Goal: Navigation & Orientation: Understand site structure

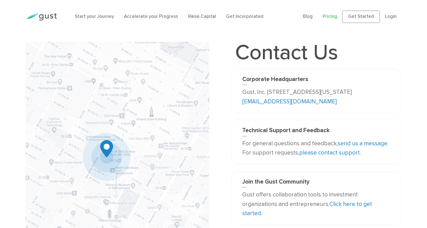
click at [330, 19] on link "Pricing" at bounding box center [330, 17] width 15 height 6
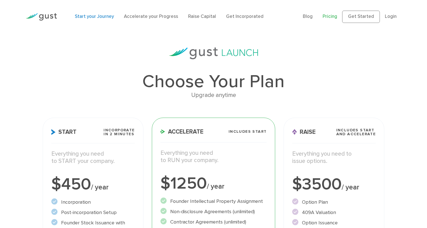
click at [87, 14] on link "Start your Journey" at bounding box center [94, 17] width 39 height 6
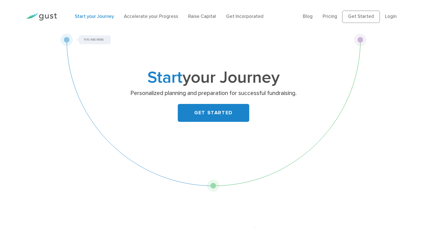
click at [45, 16] on img at bounding box center [41, 17] width 31 height 8
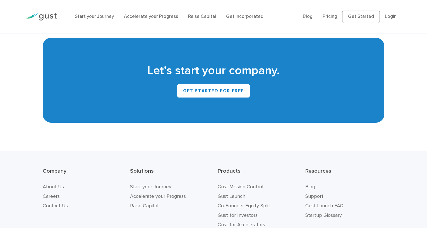
scroll to position [2521, 0]
